Goal: Find contact information: Find contact information

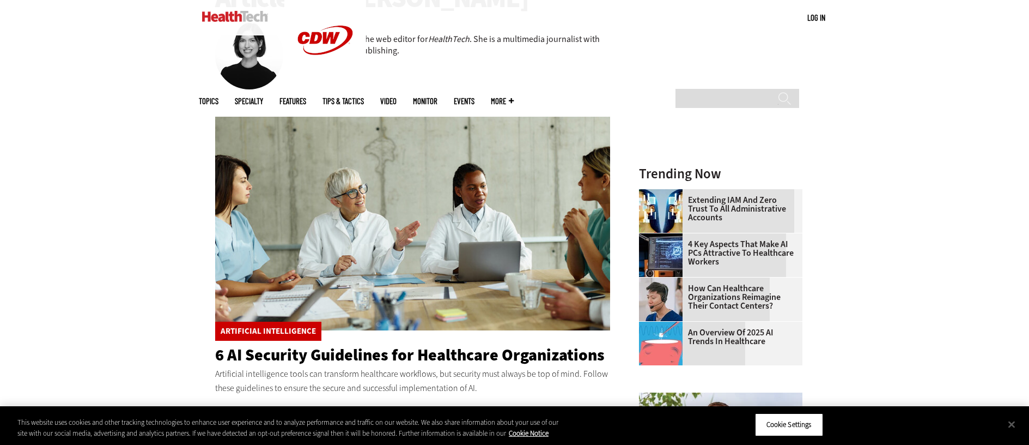
scroll to position [325, 0]
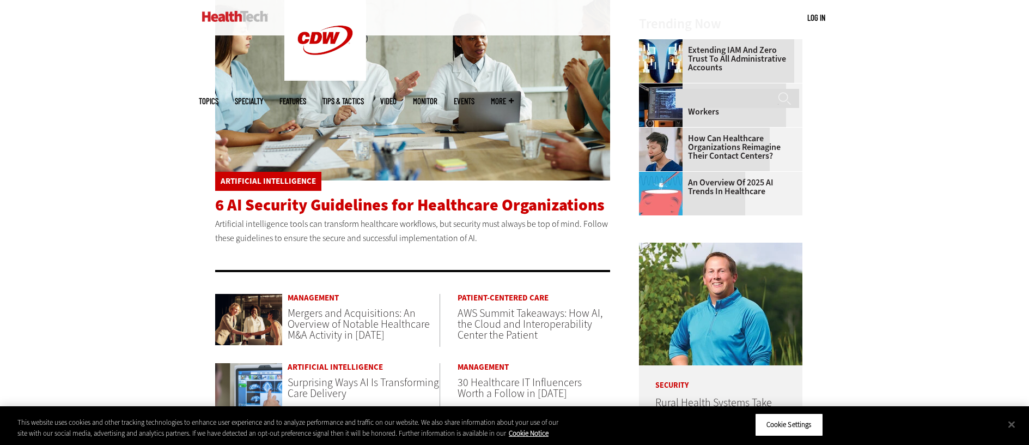
click at [383, 204] on span "6 AI Security Guidelines for Healthcare Organizations" at bounding box center [410, 205] width 390 height 22
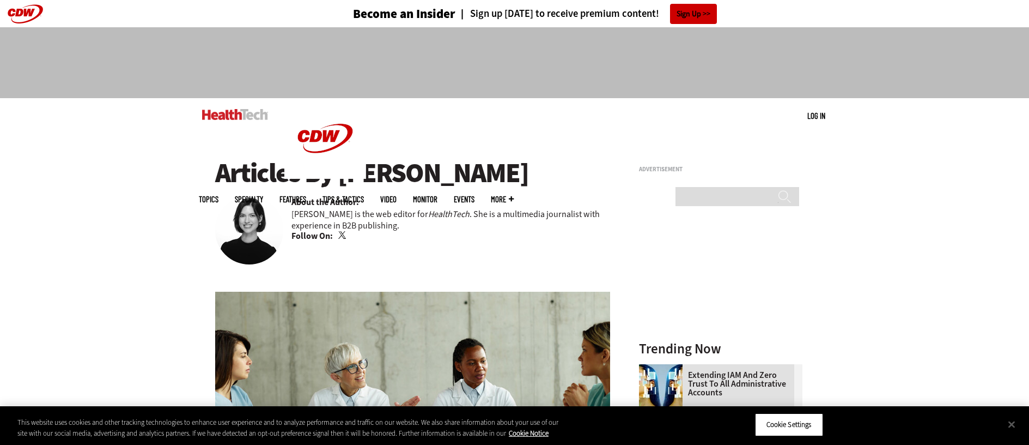
drag, startPoint x: 485, startPoint y: 175, endPoint x: 339, endPoint y: 175, distance: 146.5
click at [339, 175] on h1 "Articles By [PERSON_NAME]" at bounding box center [412, 173] width 395 height 30
copy h1 "[PERSON_NAME]"
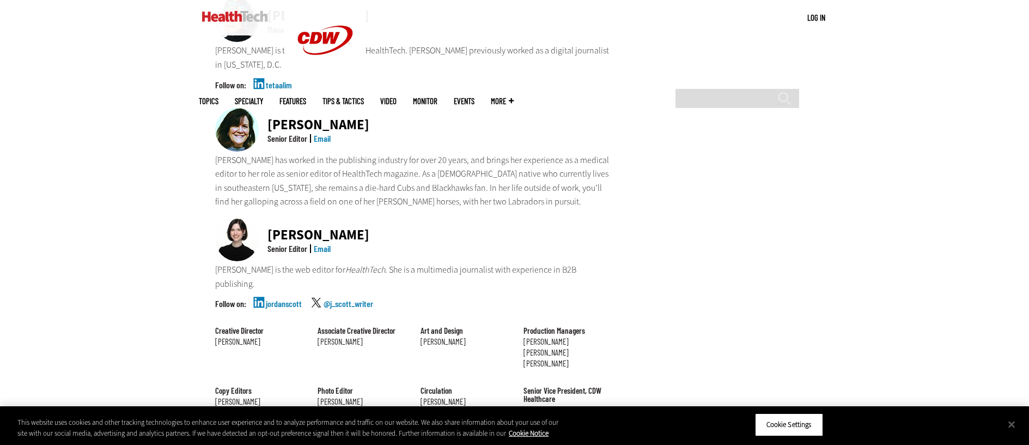
scroll to position [859, 0]
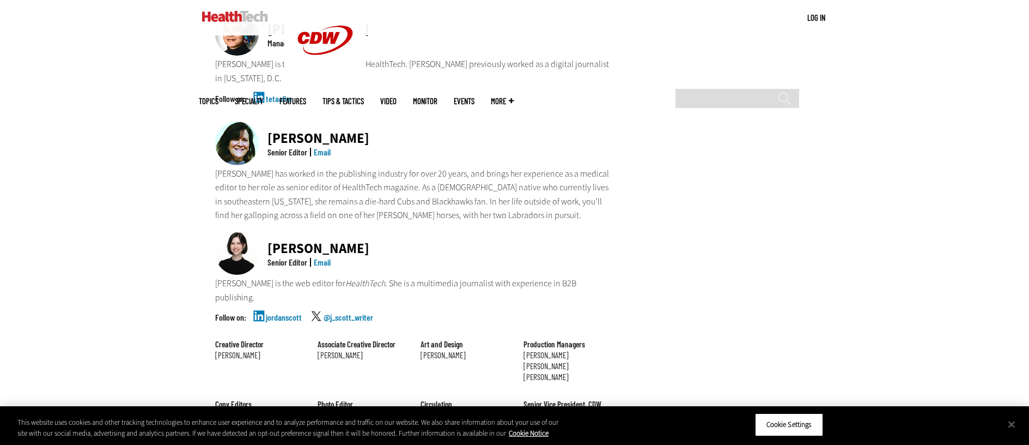
click at [325, 257] on link "Email" at bounding box center [322, 262] width 17 height 10
